Goal: Task Accomplishment & Management: Manage account settings

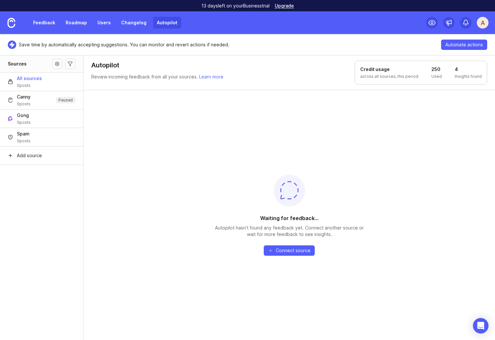
click at [177, 155] on div "Waiting for feedback... Autopilot hasn’t found any feedback yet. Connect anothe…" at bounding box center [288, 215] width 411 height 251
click at [12, 22] on img at bounding box center [11, 23] width 8 height 10
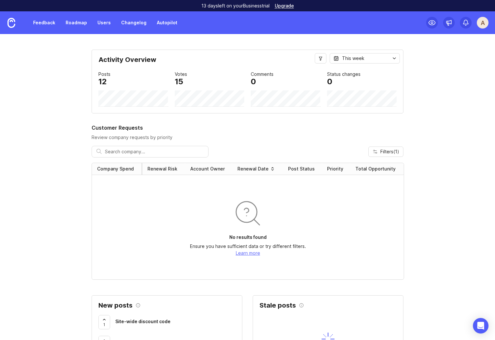
click at [159, 21] on link "Autopilot" at bounding box center [167, 23] width 28 height 12
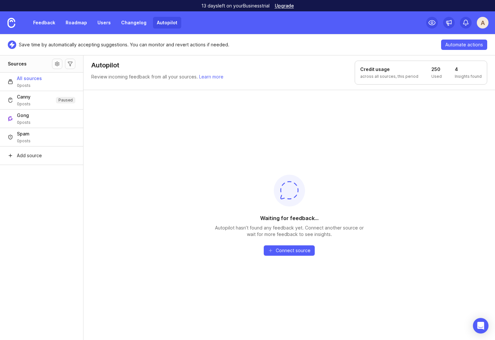
click at [81, 218] on aside "Sources All sources 0 posts Canny 0 posts Paused Gong 0 posts Spam 0 posts Add …" at bounding box center [41, 197] width 83 height 285
click at [153, 23] on link "Autopilot" at bounding box center [167, 23] width 28 height 12
click at [165, 120] on div "Waiting for feedback... Autopilot hasn’t found any feedback yet. Connect anothe…" at bounding box center [288, 215] width 411 height 251
click at [107, 238] on div "Waiting for feedback... Autopilot hasn’t found any feedback yet. Connect anothe…" at bounding box center [288, 215] width 411 height 251
click at [41, 24] on link "Feedback" at bounding box center [44, 23] width 30 height 12
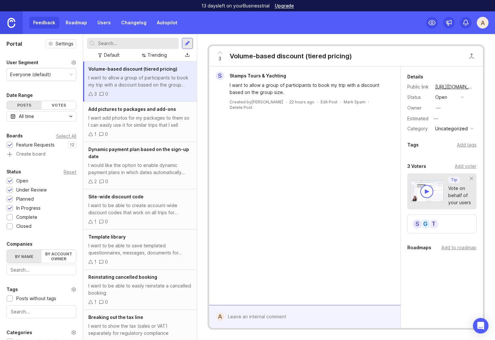
click at [14, 23] on img at bounding box center [11, 23] width 8 height 10
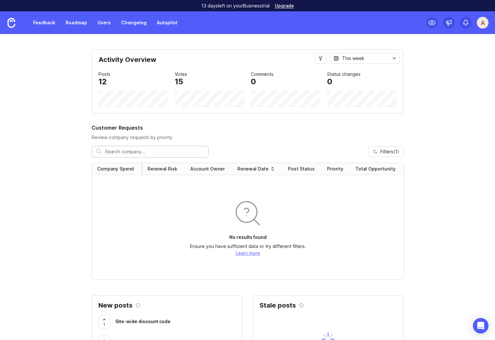
click at [169, 23] on link "Autopilot" at bounding box center [167, 23] width 28 height 12
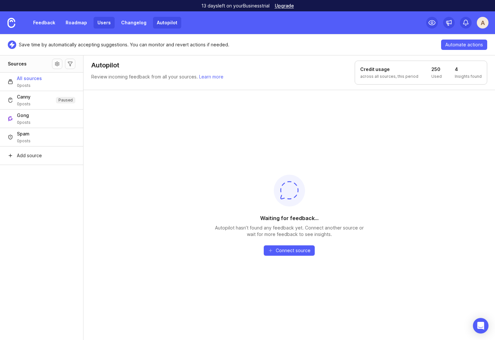
click at [107, 24] on link "Users" at bounding box center [103, 23] width 21 height 12
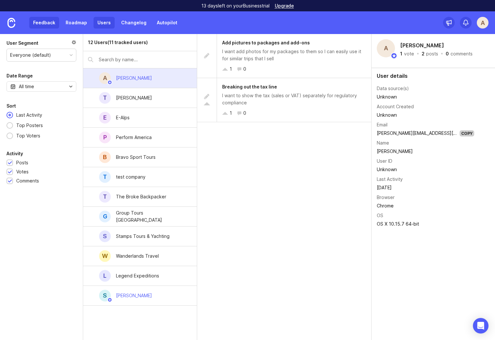
click at [42, 22] on link "Feedback" at bounding box center [44, 23] width 30 height 12
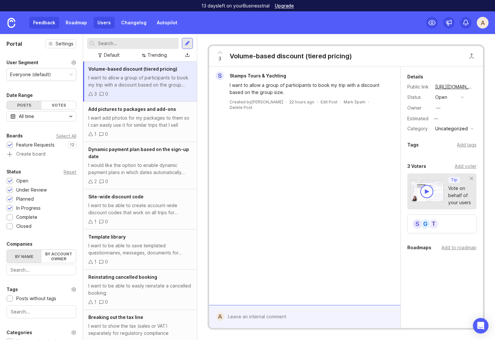
click at [107, 23] on link "Users" at bounding box center [103, 23] width 21 height 12
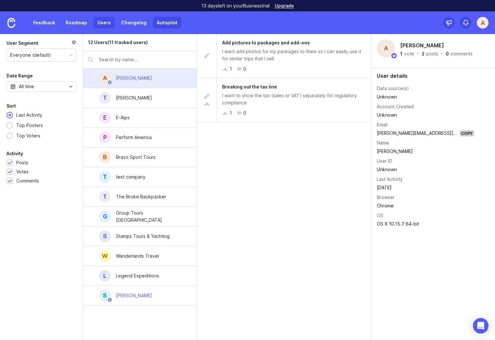
click at [163, 24] on link "Autopilot" at bounding box center [167, 23] width 28 height 12
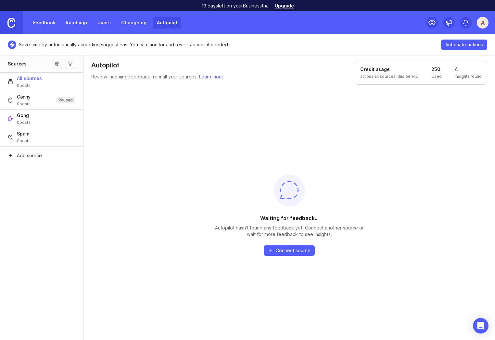
click at [16, 23] on link at bounding box center [11, 22] width 23 height 23
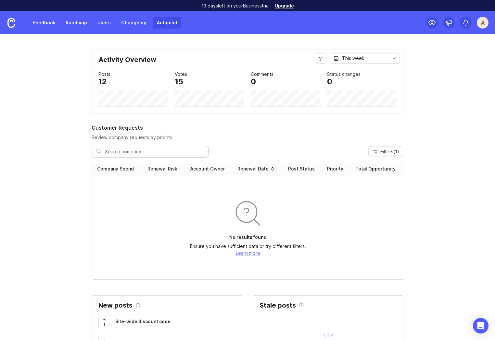
click at [175, 19] on link "Autopilot" at bounding box center [167, 23] width 28 height 12
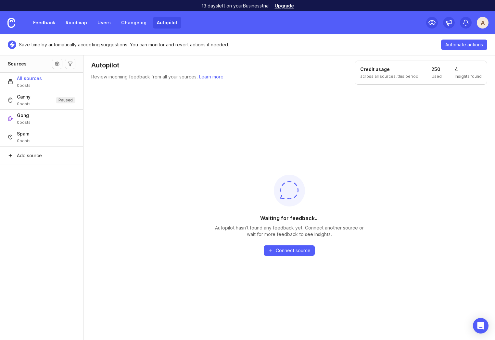
click at [484, 23] on div "A" at bounding box center [482, 23] width 12 height 12
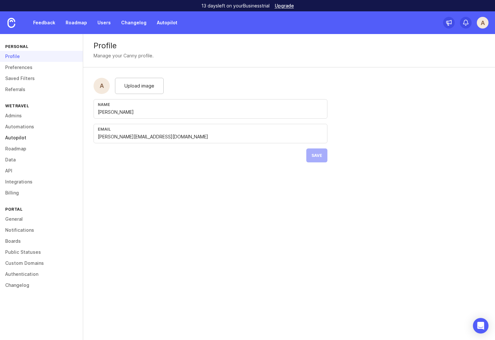
click at [13, 141] on link "Autopilot" at bounding box center [41, 137] width 83 height 11
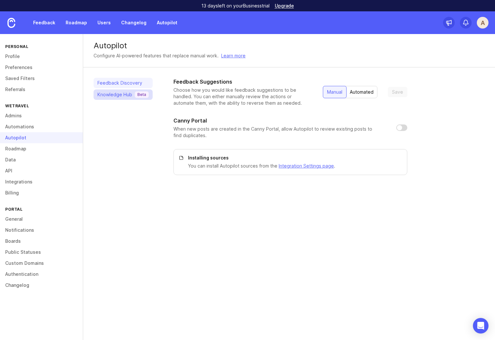
click at [117, 97] on div "Knowledge Hub Beta" at bounding box center [122, 95] width 51 height 6
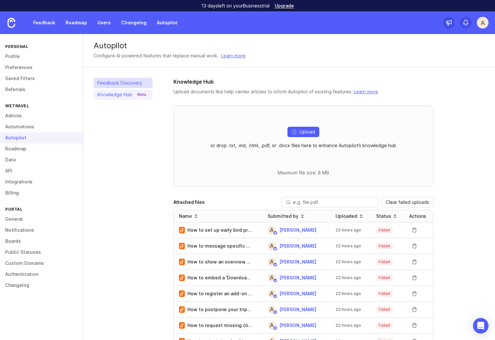
click at [120, 82] on link "Feedback Discovery" at bounding box center [122, 83] width 59 height 10
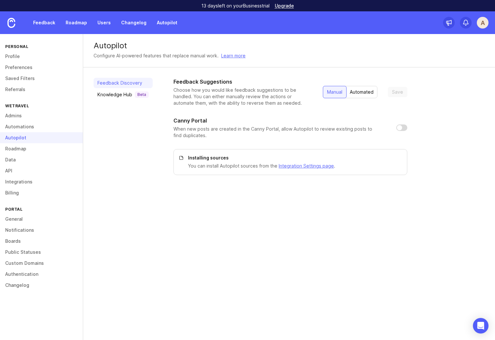
click at [22, 304] on div "Personal Profile Preferences Saved Filters Referrals WeTravel Admins Automation…" at bounding box center [41, 187] width 83 height 306
click at [14, 57] on link "Profile" at bounding box center [41, 56] width 83 height 11
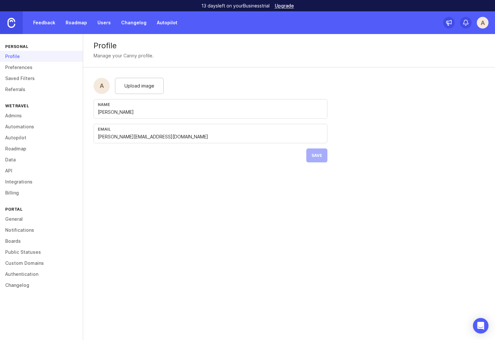
click at [13, 21] on img at bounding box center [11, 23] width 8 height 10
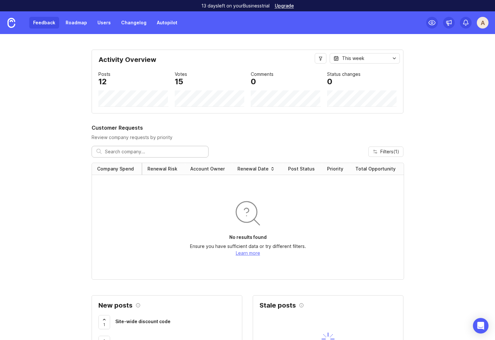
click at [46, 21] on link "Feedback" at bounding box center [44, 23] width 30 height 12
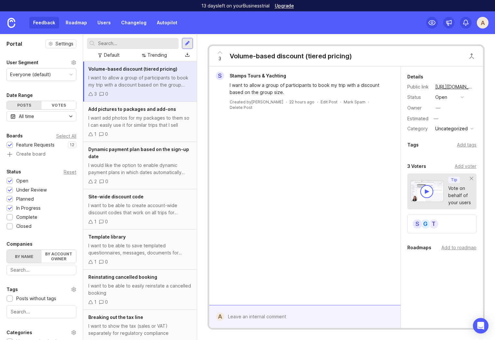
click at [170, 29] on div "Feedback Roadmap Users Changelog Autopilot" at bounding box center [90, 22] width 181 height 23
click at [167, 25] on link "Autopilot" at bounding box center [167, 23] width 28 height 12
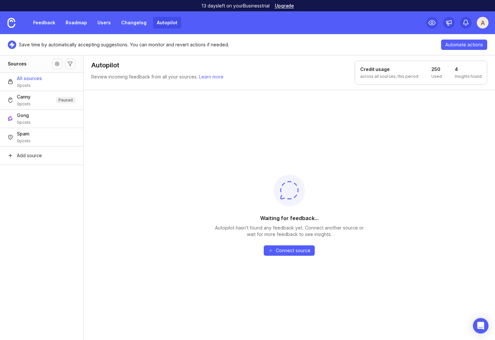
click at [52, 251] on aside "Sources All sources 0 posts Canny 0 posts Paused Gong 0 posts Spam 0 posts Add …" at bounding box center [41, 197] width 83 height 285
click at [65, 192] on aside "Sources All sources 0 posts Canny 0 posts Paused Gong 0 posts Spam 0 posts Add …" at bounding box center [41, 197] width 83 height 285
click at [306, 61] on header "Autopilot Review incoming feedback from all your sources. Learn more Credit usa…" at bounding box center [288, 72] width 411 height 35
click at [41, 21] on link "Feedback" at bounding box center [44, 23] width 30 height 12
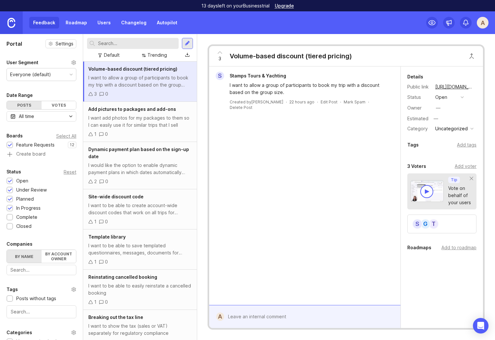
click at [16, 21] on link at bounding box center [11, 22] width 23 height 23
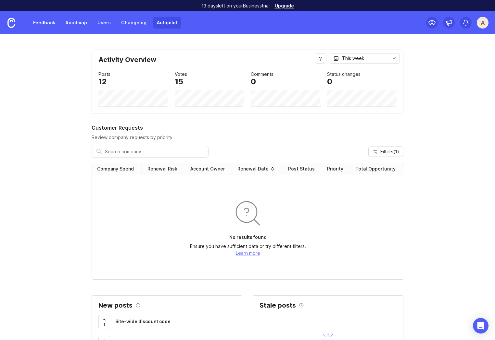
click at [167, 25] on link "Autopilot" at bounding box center [167, 23] width 28 height 12
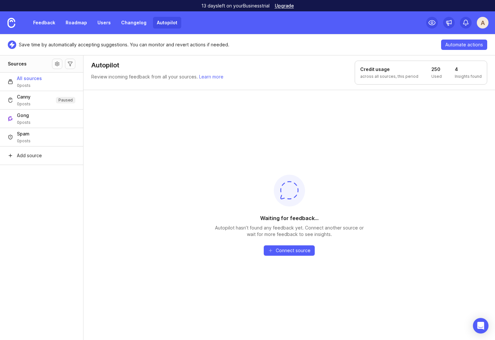
click at [480, 25] on div "A" at bounding box center [482, 23] width 12 height 12
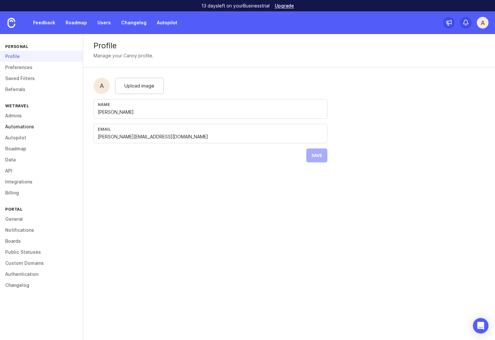
click at [19, 130] on link "Automations" at bounding box center [41, 126] width 83 height 11
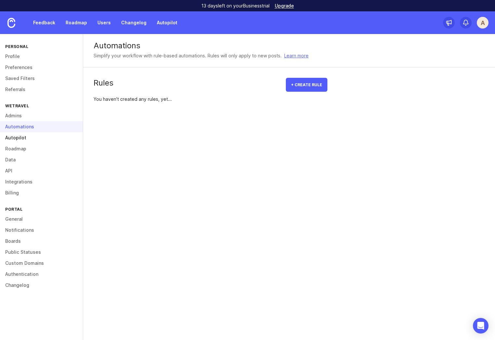
click at [18, 137] on link "Autopilot" at bounding box center [41, 137] width 83 height 11
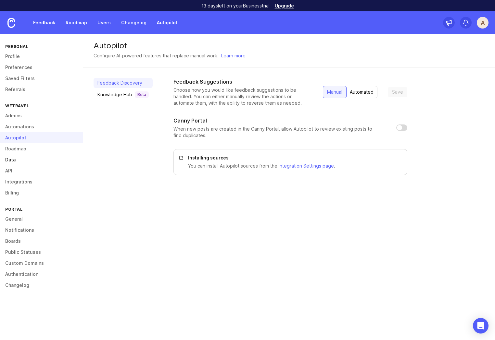
click at [12, 159] on link "Data" at bounding box center [41, 159] width 83 height 11
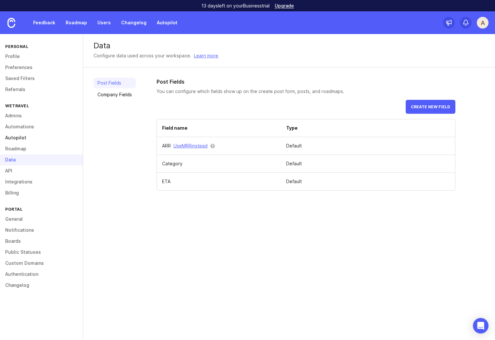
click at [23, 143] on link "Autopilot" at bounding box center [41, 137] width 83 height 11
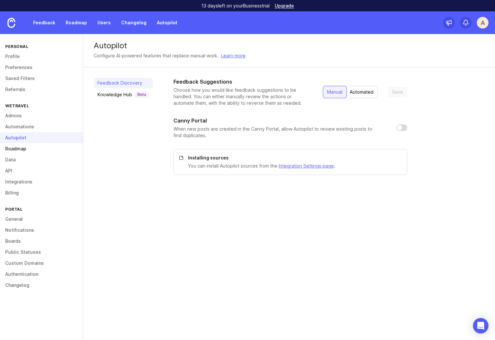
click at [19, 149] on link "Roadmap" at bounding box center [41, 148] width 83 height 11
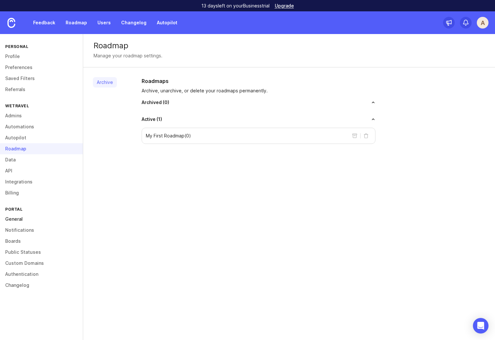
click at [16, 221] on link "General" at bounding box center [41, 219] width 83 height 11
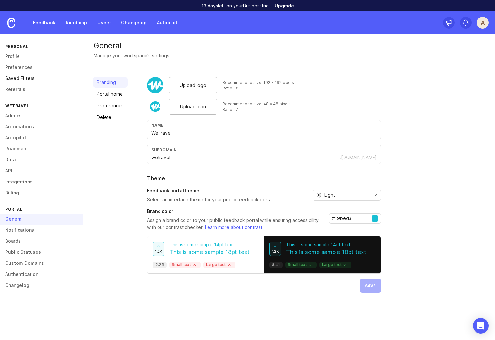
click at [18, 79] on link "Saved Filters" at bounding box center [41, 78] width 83 height 11
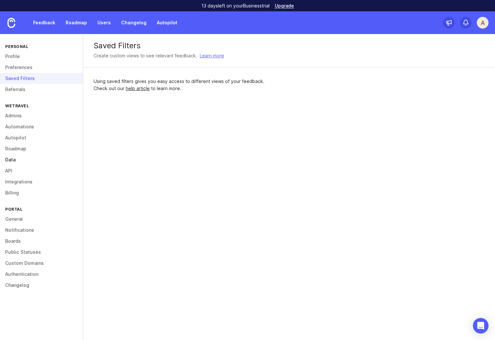
click at [11, 158] on link "Data" at bounding box center [41, 159] width 83 height 11
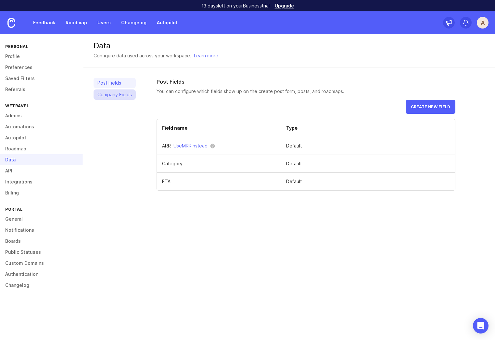
click at [118, 93] on link "Company Fields" at bounding box center [114, 95] width 42 height 10
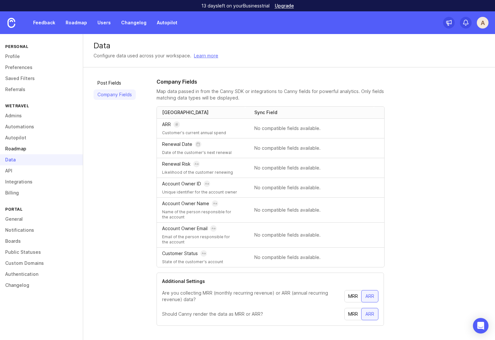
click at [19, 146] on link "Roadmap" at bounding box center [41, 148] width 83 height 11
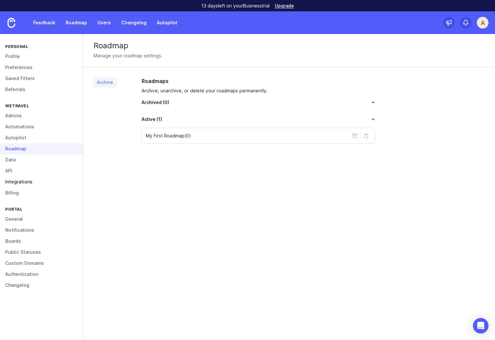
click at [22, 180] on link "Integrations" at bounding box center [41, 182] width 83 height 11
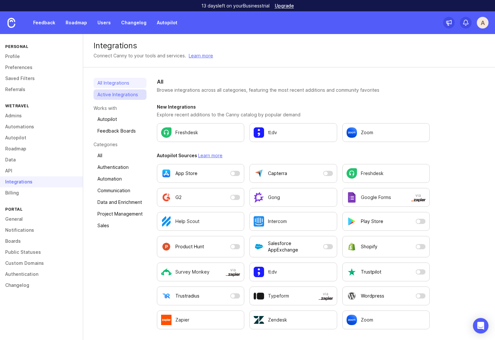
click at [113, 97] on link "Active Integrations" at bounding box center [119, 95] width 53 height 10
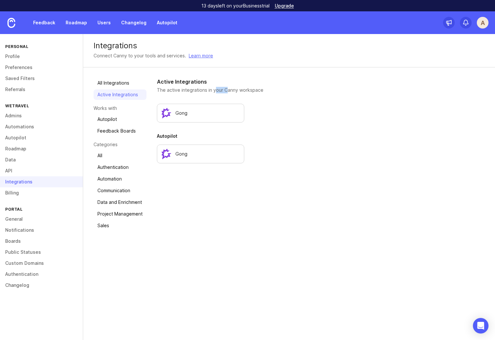
drag, startPoint x: 226, startPoint y: 89, endPoint x: 211, endPoint y: 87, distance: 15.0
click at [211, 87] on p "The active integrations in your Canny workspace" at bounding box center [293, 90] width 273 height 6
click at [243, 83] on h2 "Active Integrations" at bounding box center [293, 82] width 273 height 8
